Goal: Task Accomplishment & Management: Manage account settings

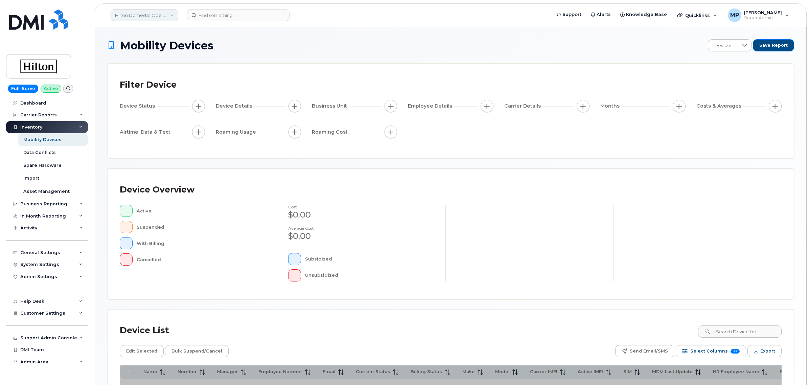
click at [140, 19] on link "Hilton Domestic Operating Company Inc" at bounding box center [145, 15] width 68 height 12
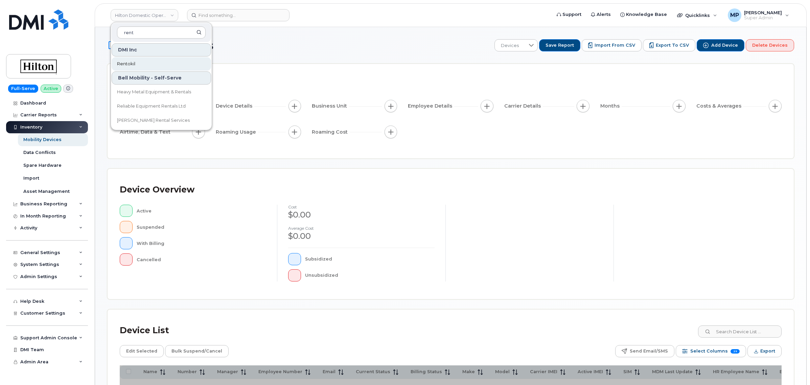
type input "rent"
click at [139, 61] on link "Rentokil" at bounding box center [161, 64] width 99 height 14
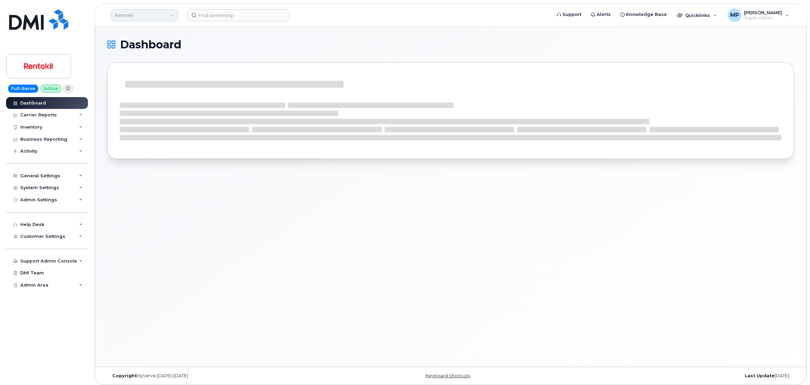
click at [141, 12] on link "Rentokil" at bounding box center [145, 15] width 68 height 12
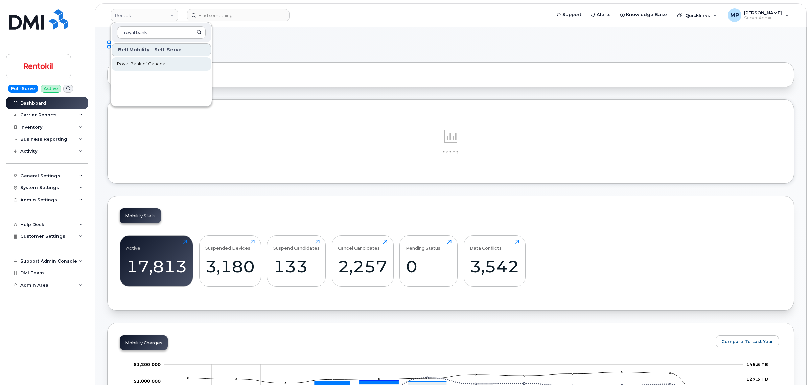
type input "royal bank"
click at [146, 65] on span "Royal Bank of Canada" at bounding box center [141, 64] width 48 height 7
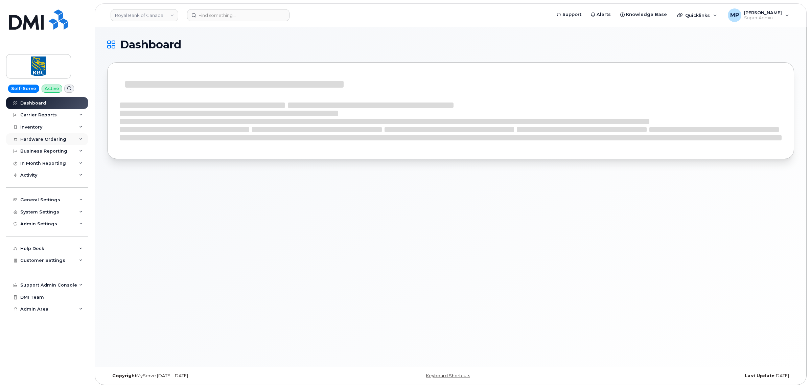
click at [33, 142] on div "Hardware Ordering" at bounding box center [43, 139] width 46 height 5
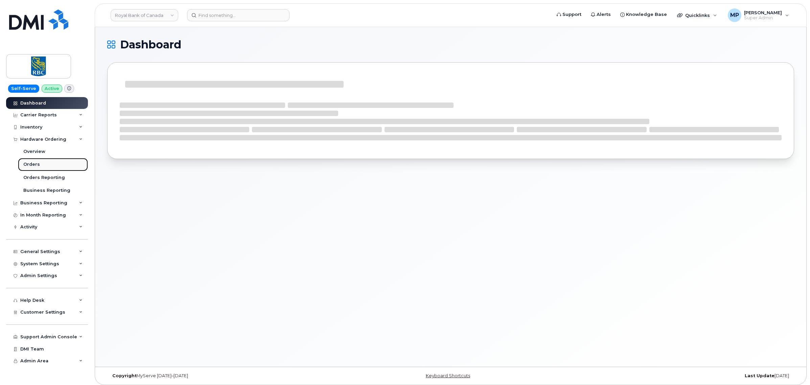
click at [36, 163] on div "Orders" at bounding box center [31, 164] width 17 height 6
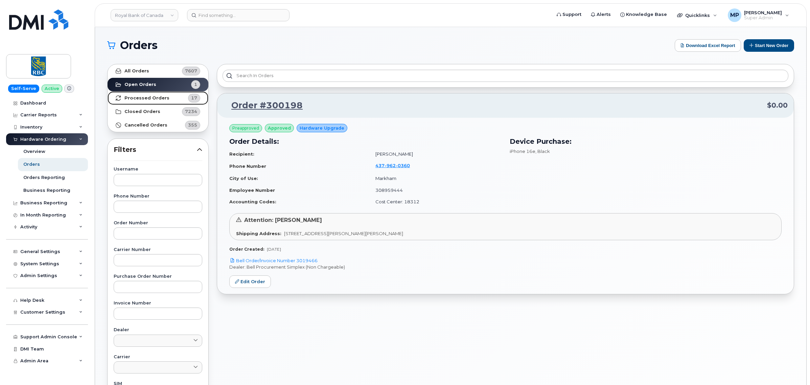
click at [149, 100] on strong "Processed Orders" at bounding box center [146, 97] width 45 height 5
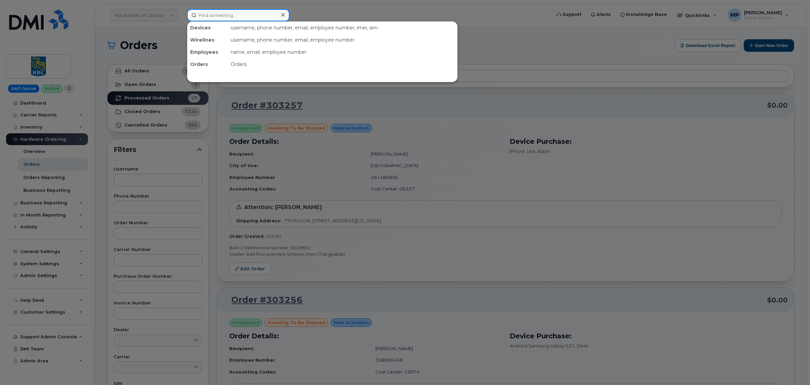
click at [230, 14] on input at bounding box center [238, 15] width 102 height 12
type input "l"
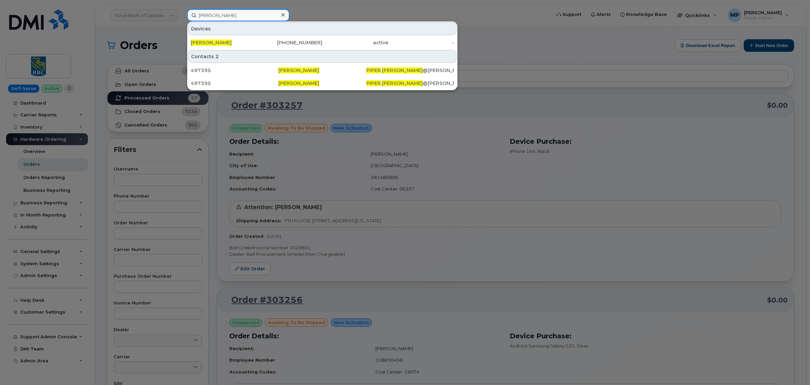
type input "piper marcotte"
click at [283, 14] on icon at bounding box center [282, 14] width 3 height 3
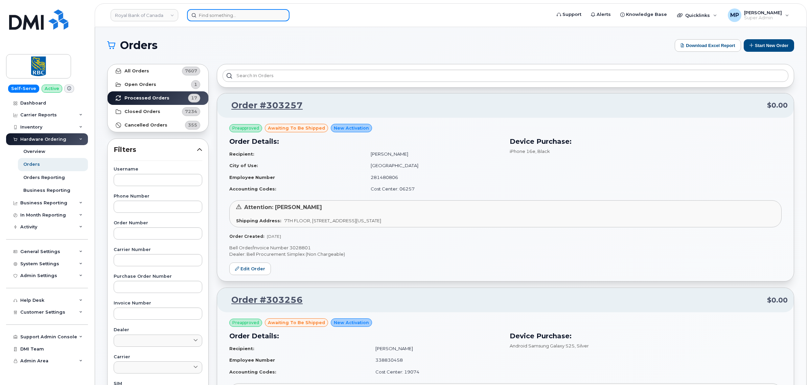
click at [256, 11] on input at bounding box center [238, 15] width 102 height 12
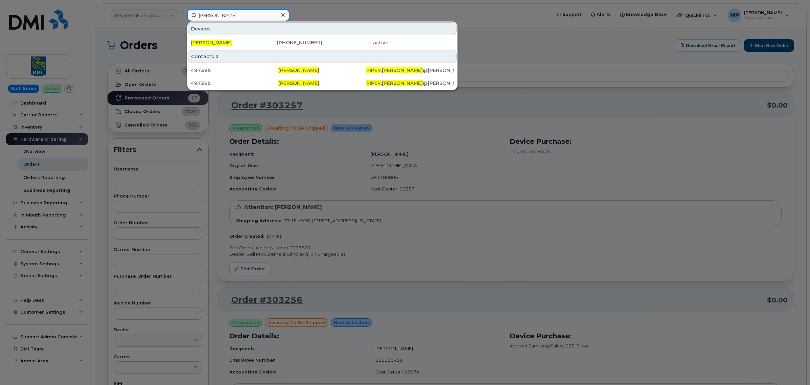
type input "piper marcotte"
